Goal: Task Accomplishment & Management: Complete application form

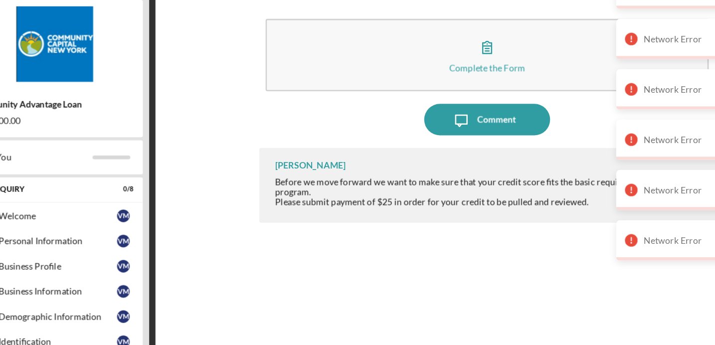
scroll to position [141, 0]
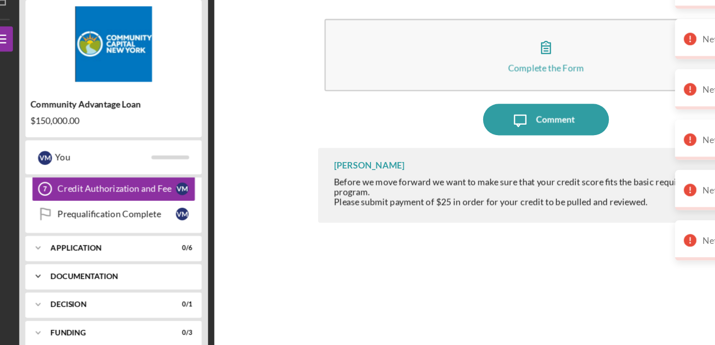
click at [114, 261] on div "Icon/Expander Documentation 0 / 20" at bounding box center [105, 254] width 140 height 20
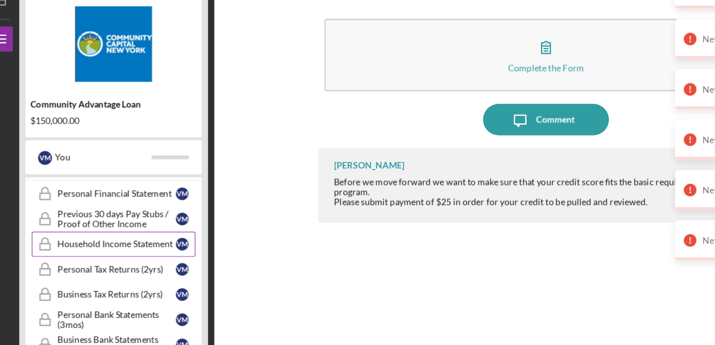
scroll to position [233, 0]
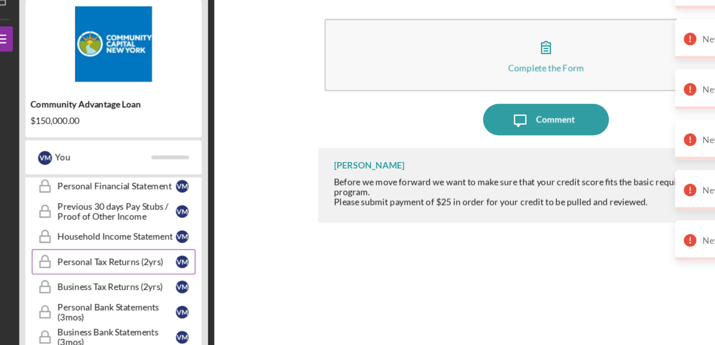
click at [107, 241] on div "Personal Tax Returns (2yrs)" at bounding box center [107, 242] width 94 height 8
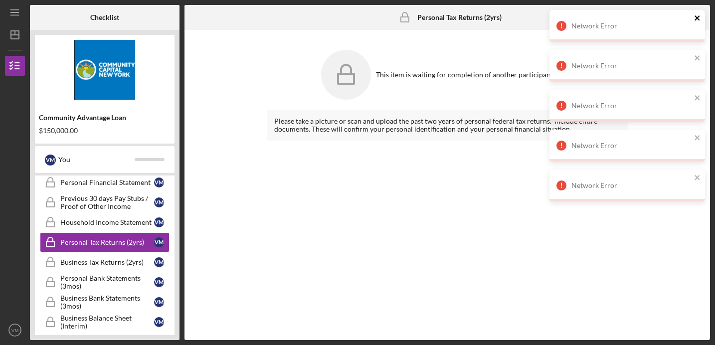
click at [698, 16] on icon "close" at bounding box center [697, 17] width 5 height 5
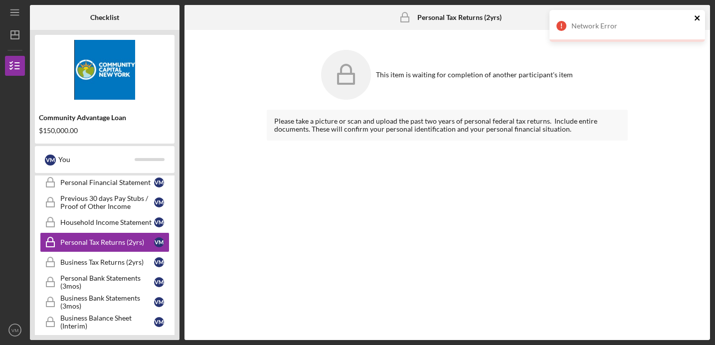
click at [697, 17] on icon "close" at bounding box center [697, 17] width 5 height 5
click at [697, 12] on div "Network Error Network Error Network Error Network Error" at bounding box center [627, 10] width 160 height 4
click at [357, 91] on icon at bounding box center [346, 75] width 50 height 50
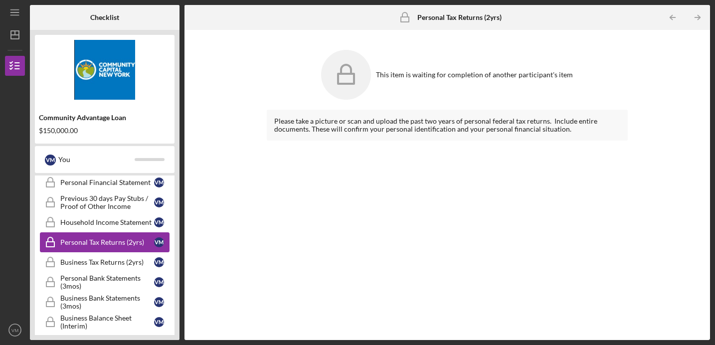
click at [109, 245] on div "Personal Tax Returns (2yrs)" at bounding box center [107, 242] width 94 height 8
click at [108, 261] on div "Business Tax Returns (2yrs)" at bounding box center [107, 262] width 94 height 8
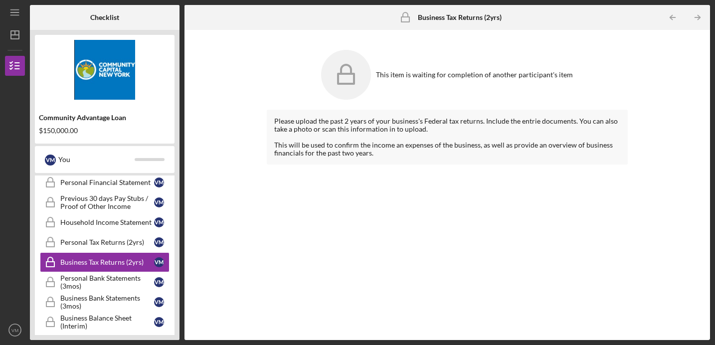
click at [376, 74] on div "This item is waiting for completion of another participant's item" at bounding box center [447, 75] width 361 height 60
click at [123, 226] on div "Household Income Statement" at bounding box center [107, 222] width 94 height 8
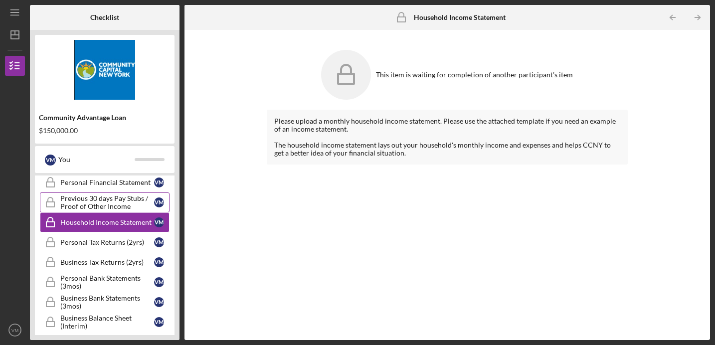
click at [118, 200] on div "Previous 30 days Pay Stubs / Proof of Other Income" at bounding box center [107, 202] width 94 height 16
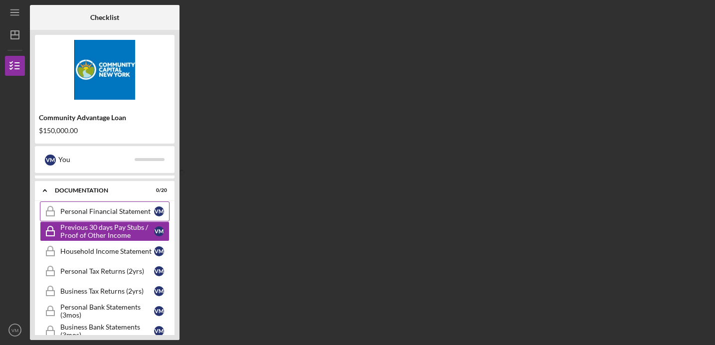
scroll to position [204, 0]
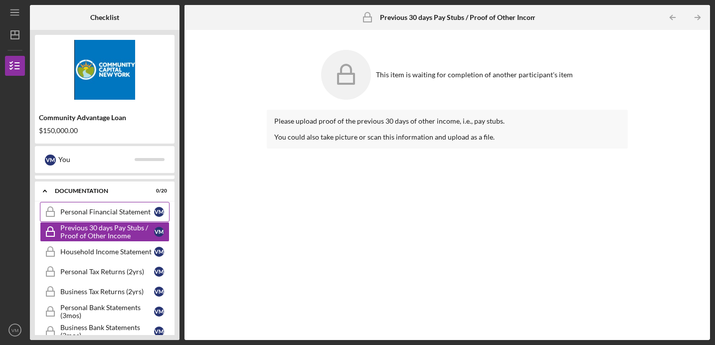
click at [117, 210] on div "Personal Financial Statement" at bounding box center [107, 212] width 94 height 8
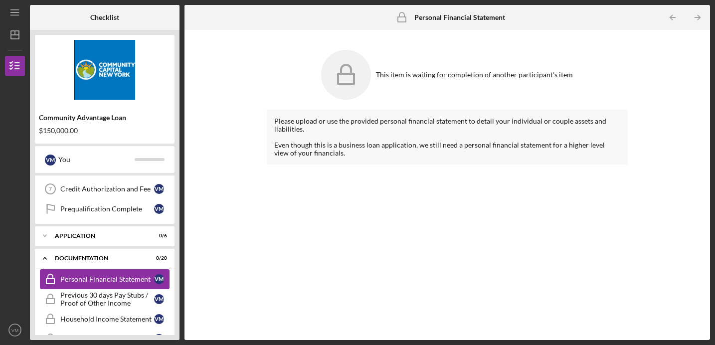
scroll to position [136, 0]
click at [103, 234] on div "Application" at bounding box center [108, 237] width 107 height 6
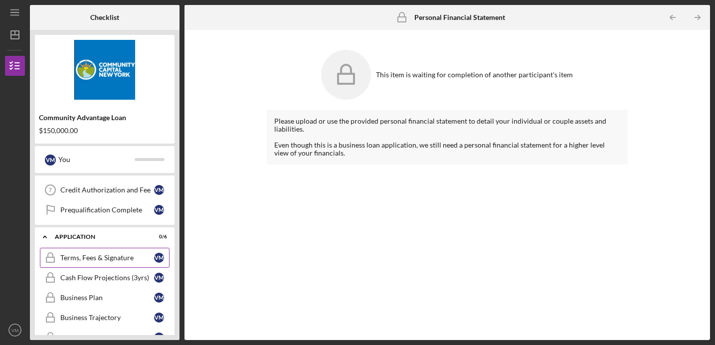
click at [114, 257] on div "Terms, Fees & Signature" at bounding box center [107, 258] width 94 height 8
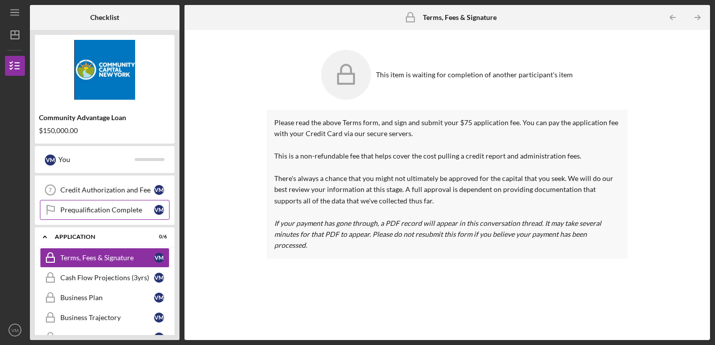
click at [106, 207] on div "Prequalification Complete" at bounding box center [107, 210] width 94 height 8
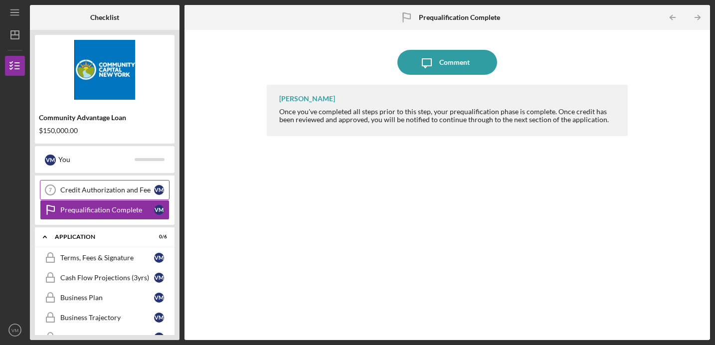
click at [105, 189] on div "Credit Authorization and Fee" at bounding box center [107, 190] width 94 height 8
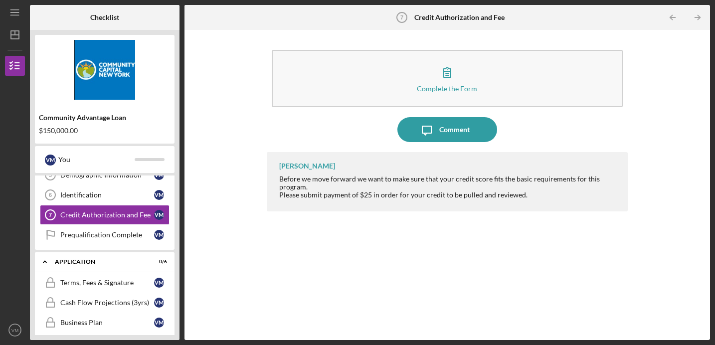
scroll to position [110, 0]
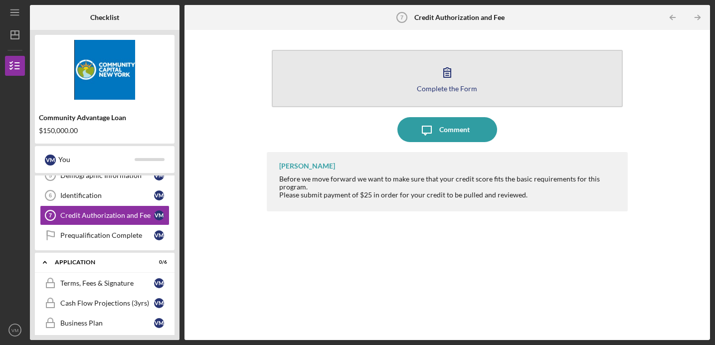
click at [474, 94] on button "Complete the Form Form" at bounding box center [447, 78] width 351 height 57
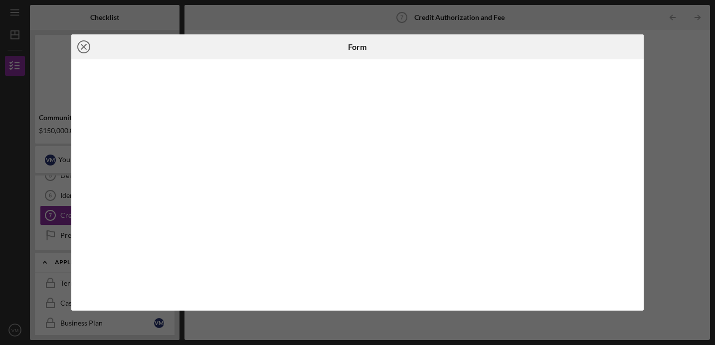
click at [82, 43] on icon "Icon/Close" at bounding box center [83, 46] width 25 height 25
